Goal: Task Accomplishment & Management: Manage account settings

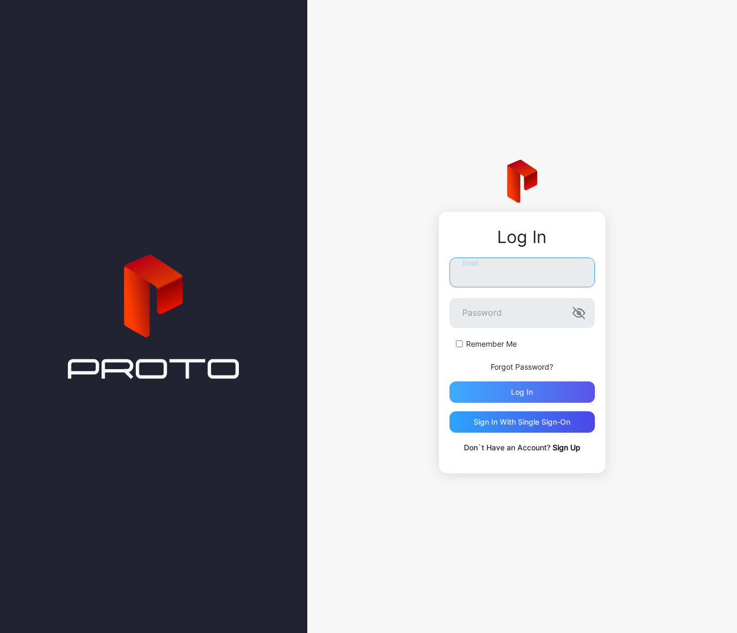
type input "**********"
click at [531, 394] on div "Log in" at bounding box center [522, 392] width 22 height 9
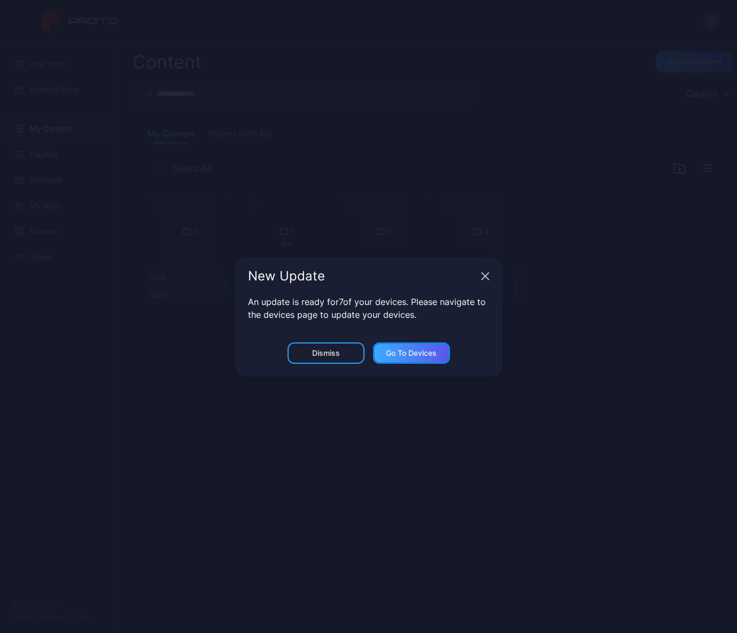
click at [430, 356] on div "Go to devices" at bounding box center [411, 353] width 51 height 9
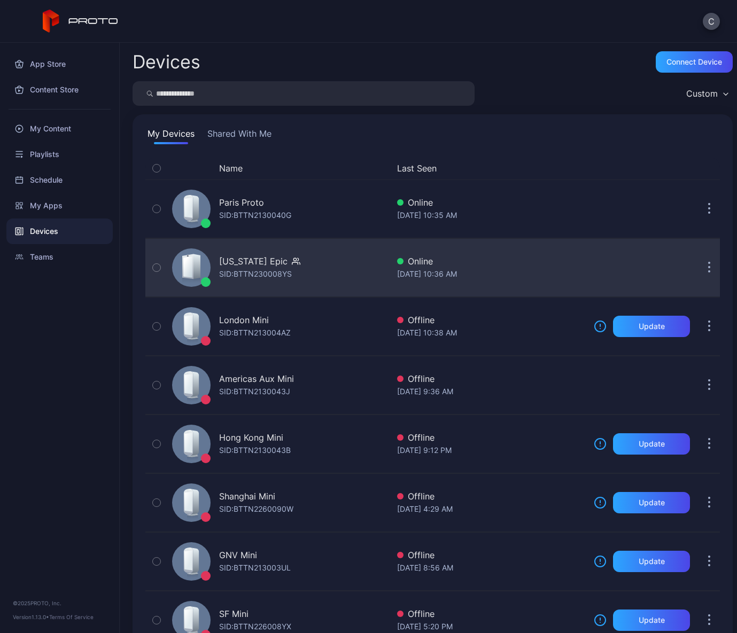
click at [257, 263] on div "[US_STATE] Epic" at bounding box center [253, 261] width 68 height 13
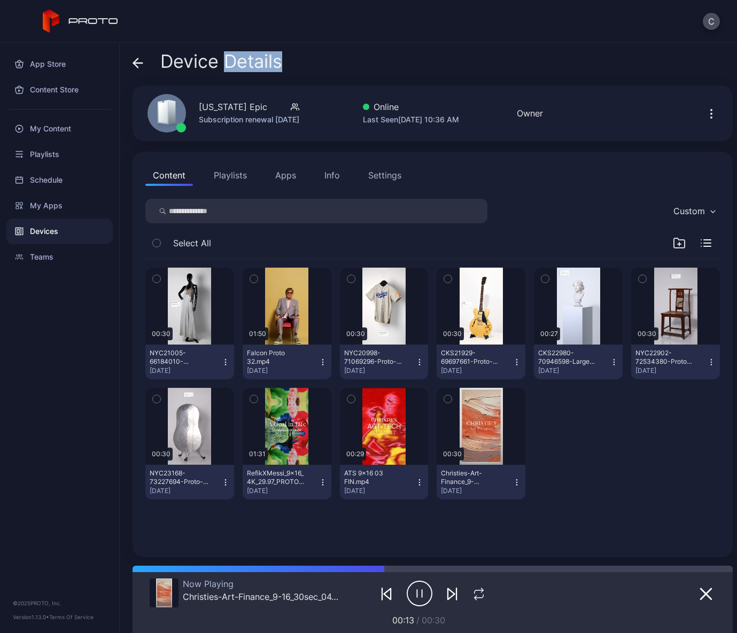
click at [158, 277] on icon "button" at bounding box center [156, 279] width 7 height 12
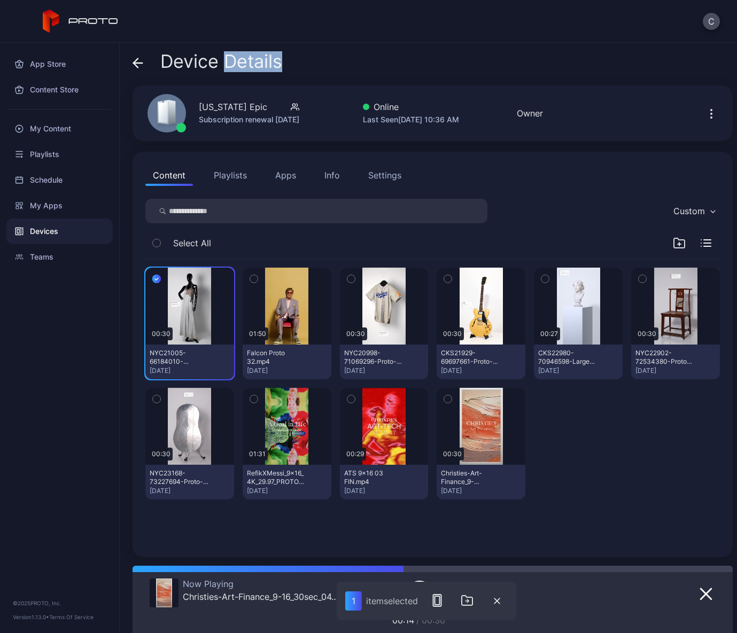
click at [158, 277] on icon "button" at bounding box center [156, 279] width 9 height 12
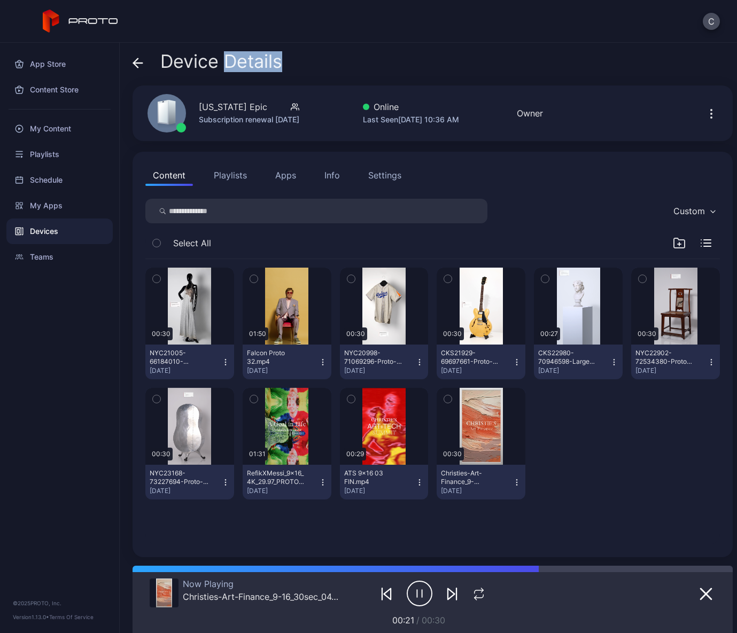
click at [252, 399] on icon "button" at bounding box center [253, 400] width 3 height 2
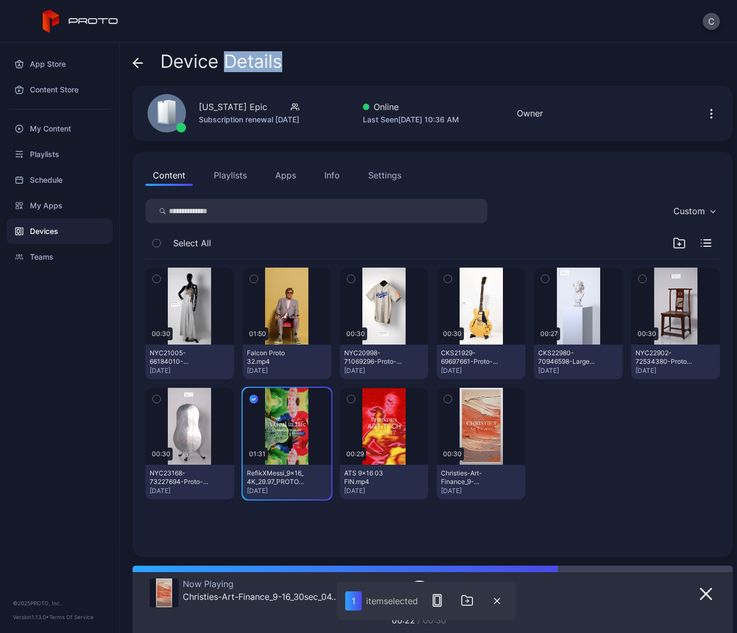
click at [155, 399] on icon "button" at bounding box center [156, 399] width 7 height 12
click at [157, 272] on button "button" at bounding box center [156, 279] width 22 height 22
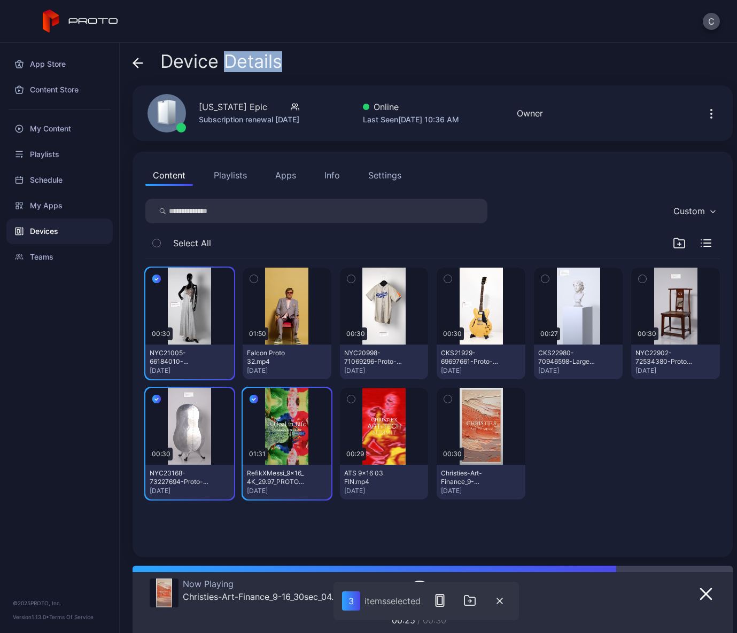
click at [256, 274] on button "button" at bounding box center [254, 279] width 22 height 22
click at [347, 277] on icon "button" at bounding box center [350, 279] width 7 height 12
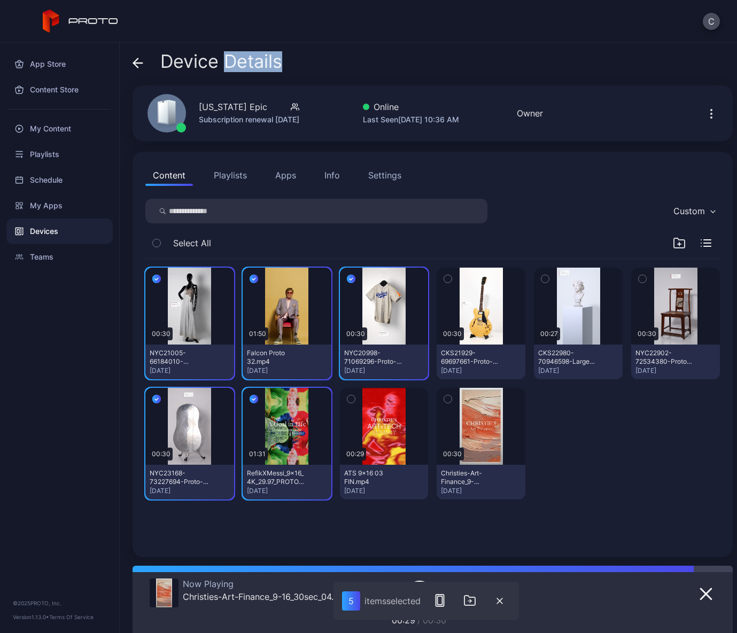
click at [437, 276] on button "button" at bounding box center [448, 279] width 22 height 22
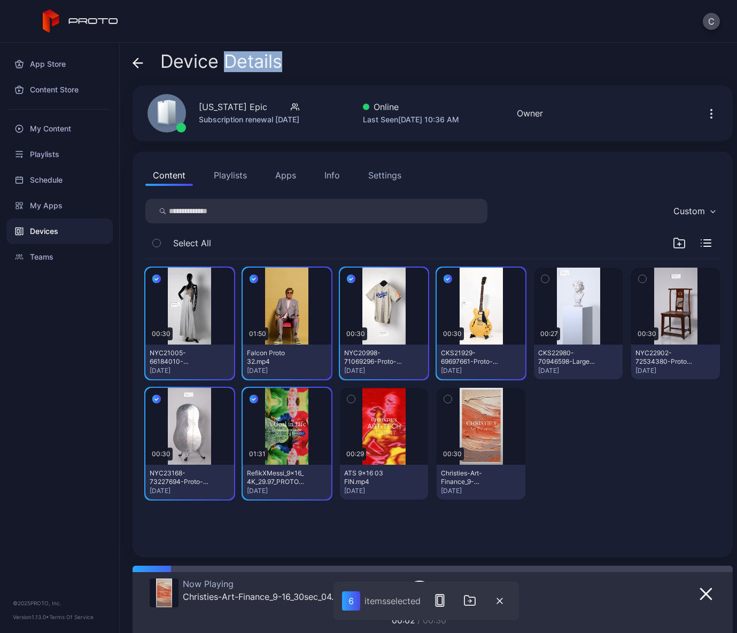
click at [535, 270] on button "button" at bounding box center [545, 279] width 22 height 22
click at [638, 284] on icon "button" at bounding box center [641, 279] width 7 height 12
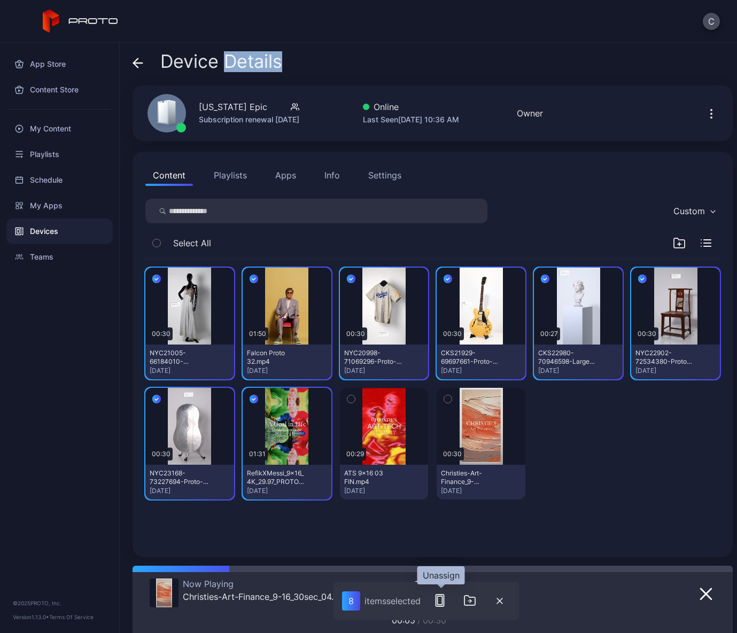
click at [434, 601] on icon "button" at bounding box center [439, 600] width 13 height 13
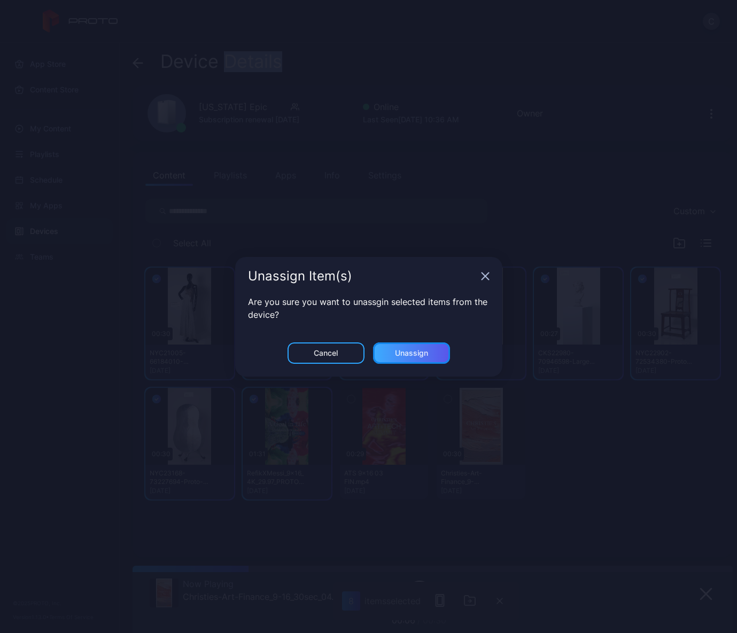
click at [404, 356] on div "Unassign" at bounding box center [411, 353] width 33 height 9
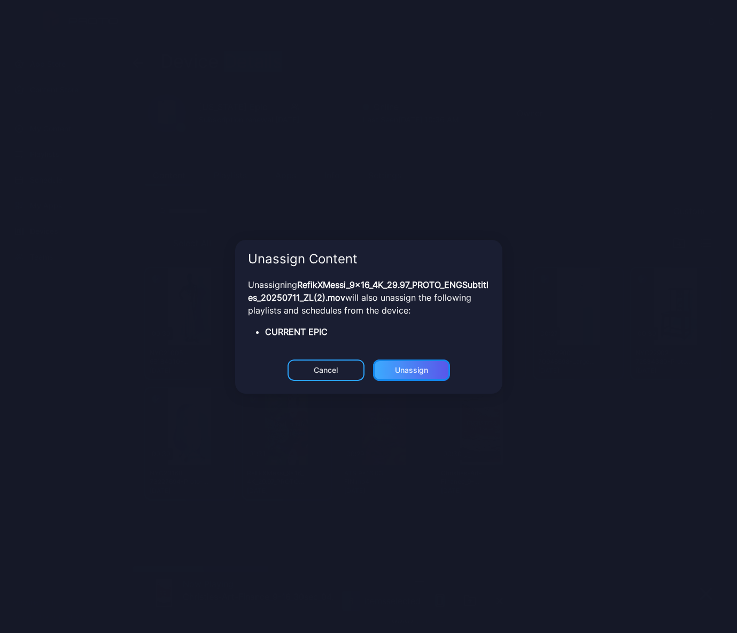
click at [404, 357] on div "Unassign" at bounding box center [411, 353] width 33 height 9
click at [427, 357] on div "Unassign" at bounding box center [411, 353] width 33 height 9
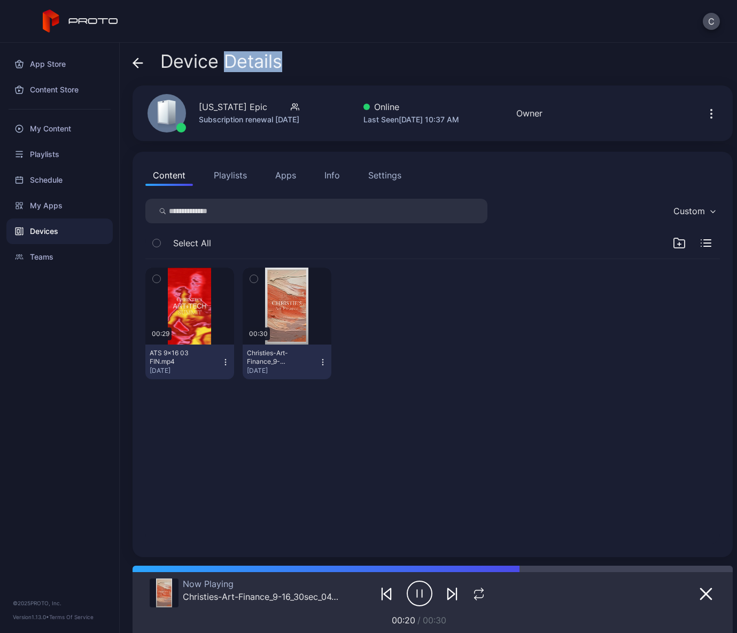
click at [235, 174] on button "Playlists" at bounding box center [230, 175] width 48 height 21
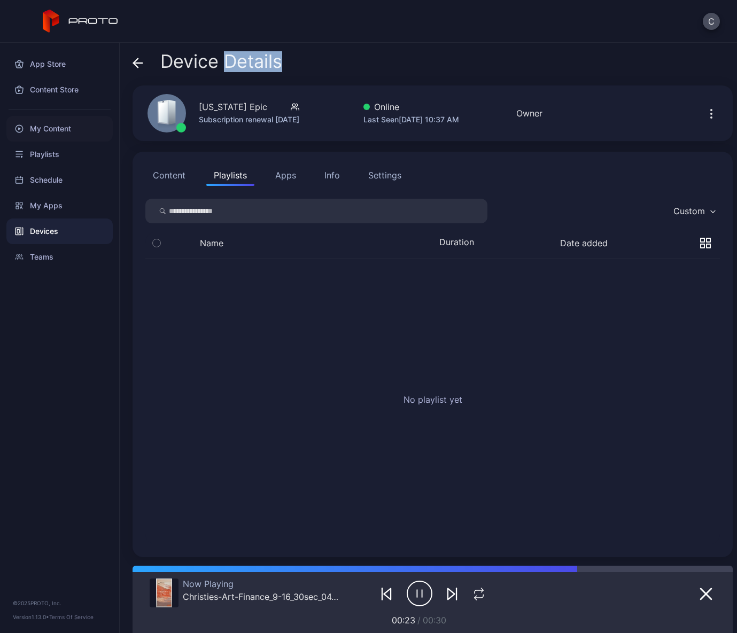
click at [60, 128] on div "My Content" at bounding box center [59, 129] width 106 height 26
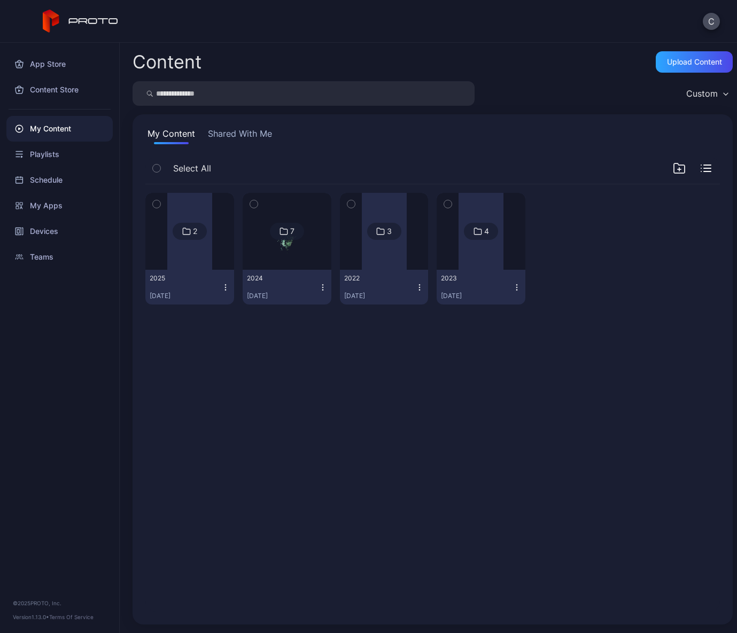
click at [192, 258] on div at bounding box center [189, 231] width 45 height 77
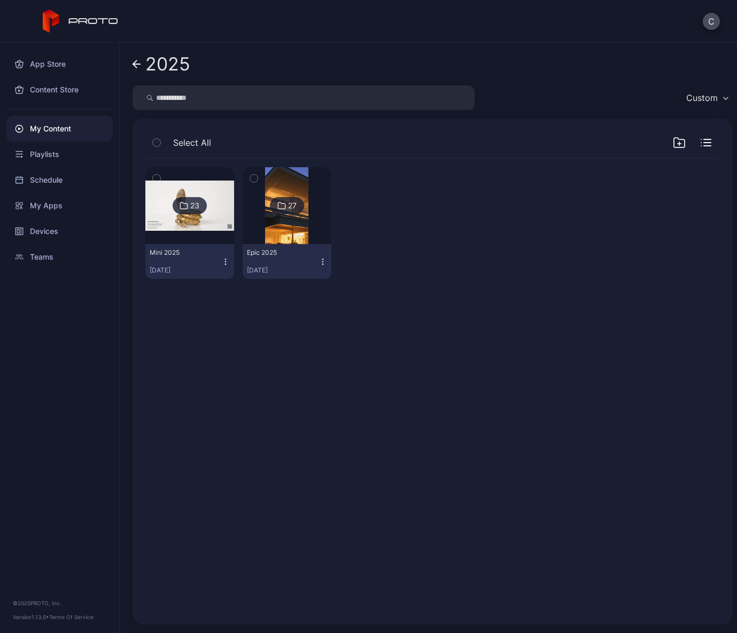
click at [278, 270] on div "[DATE]" at bounding box center [283, 270] width 72 height 9
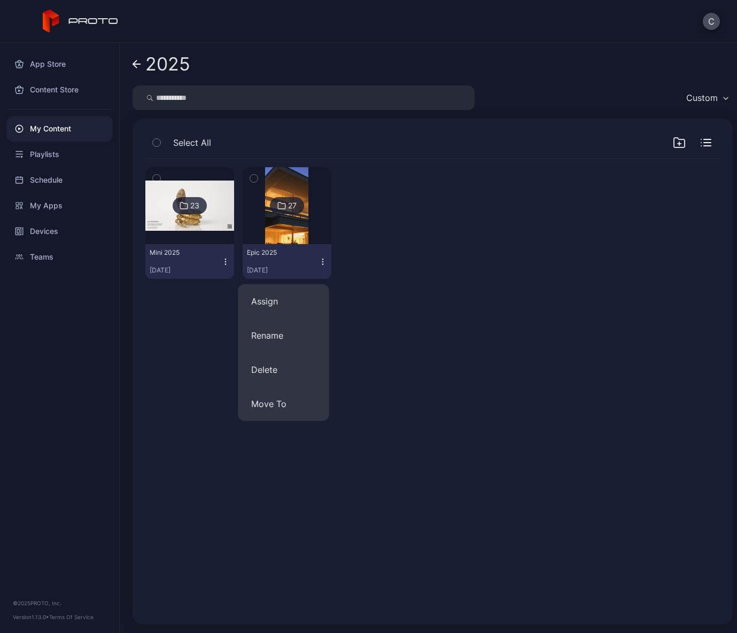
click at [274, 261] on div "Epic [DATE], 2025" at bounding box center [283, 261] width 72 height 26
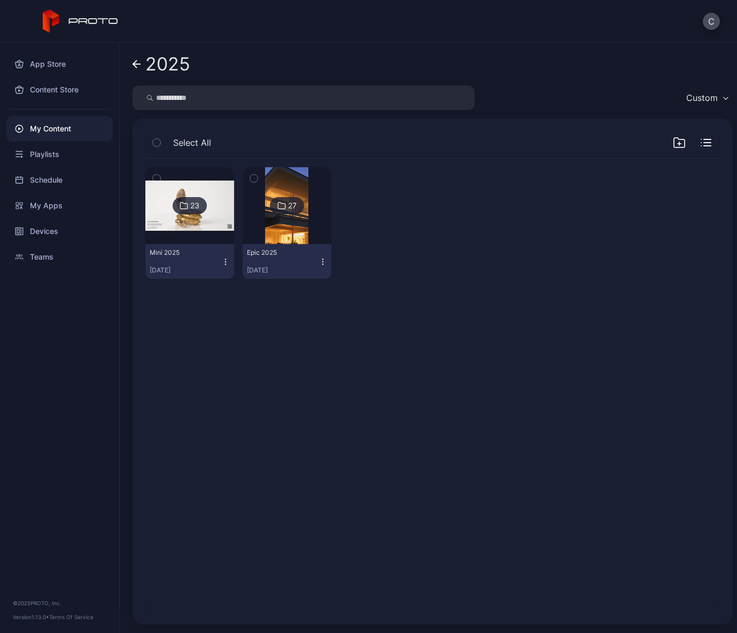
click at [272, 229] on img at bounding box center [286, 205] width 43 height 77
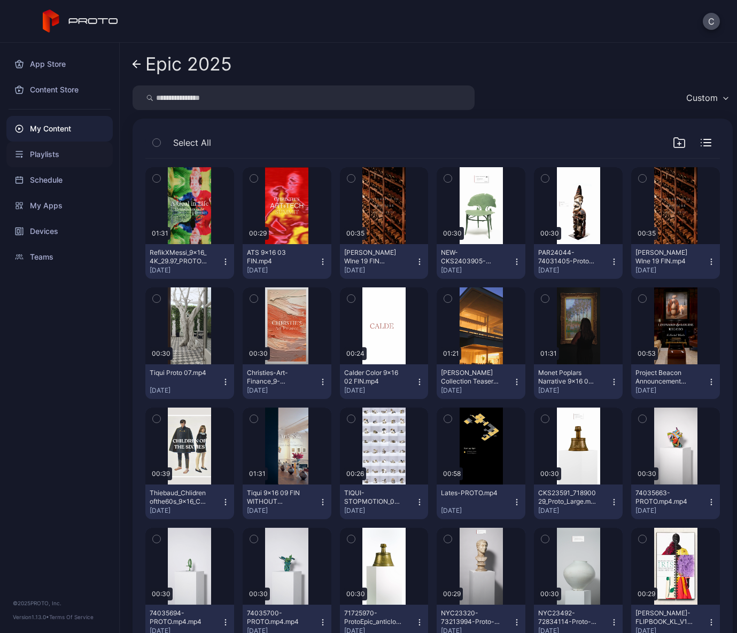
click at [68, 160] on div "Playlists" at bounding box center [59, 155] width 106 height 26
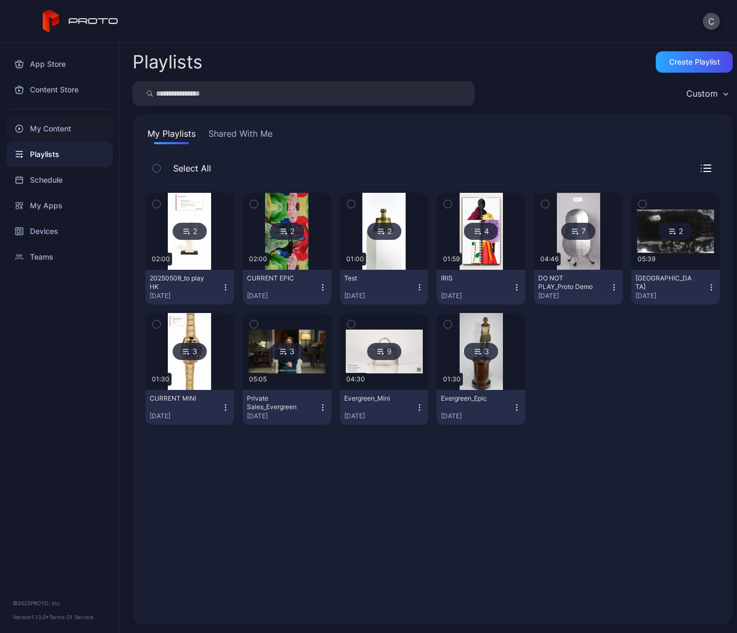
click at [62, 126] on div "My Content" at bounding box center [59, 129] width 106 height 26
